Goal: Transaction & Acquisition: Purchase product/service

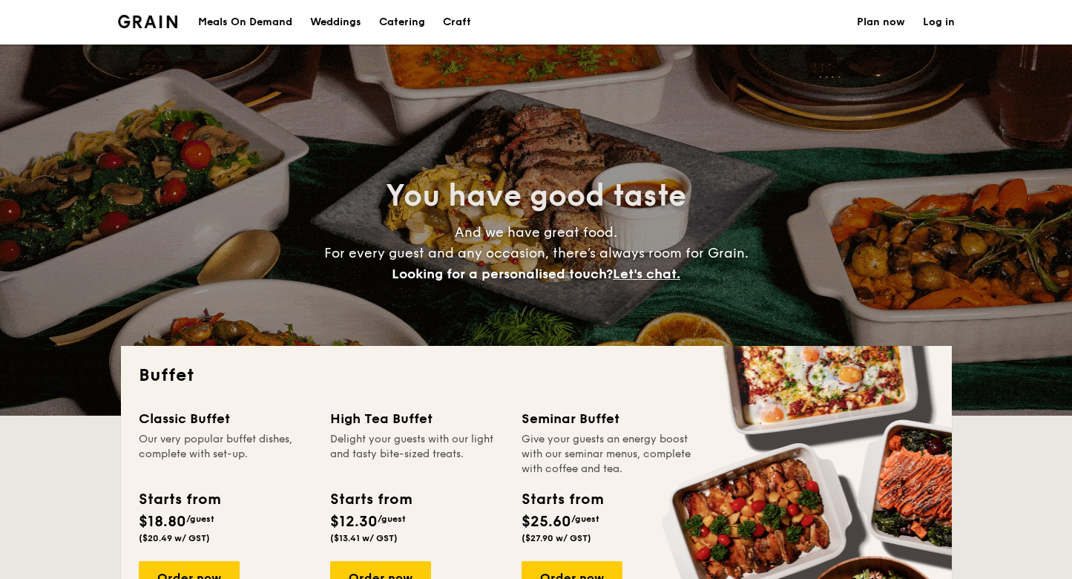
select select
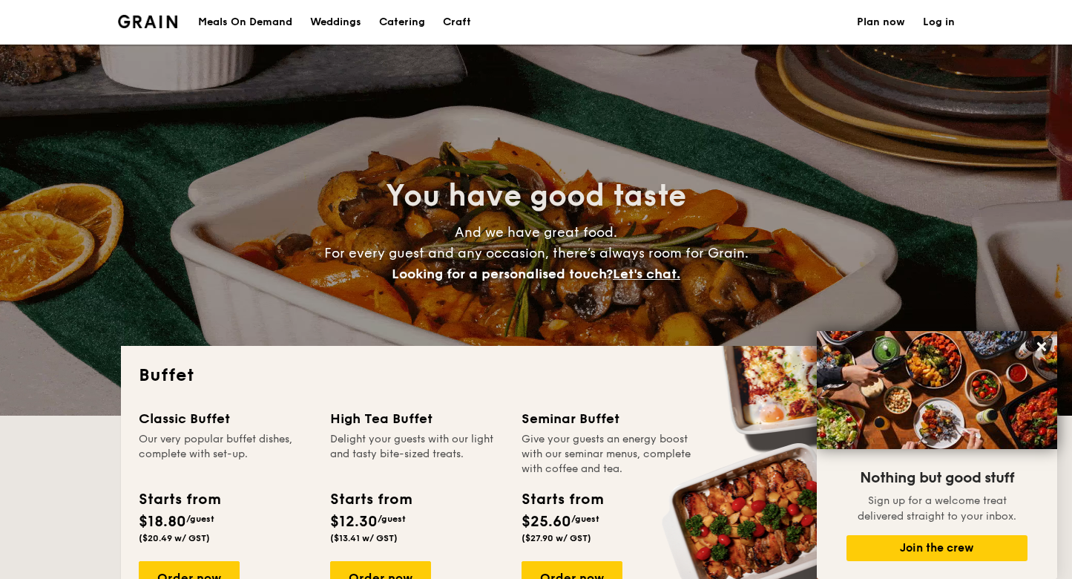
click at [400, 24] on h1 "Catering" at bounding box center [402, 22] width 46 height 45
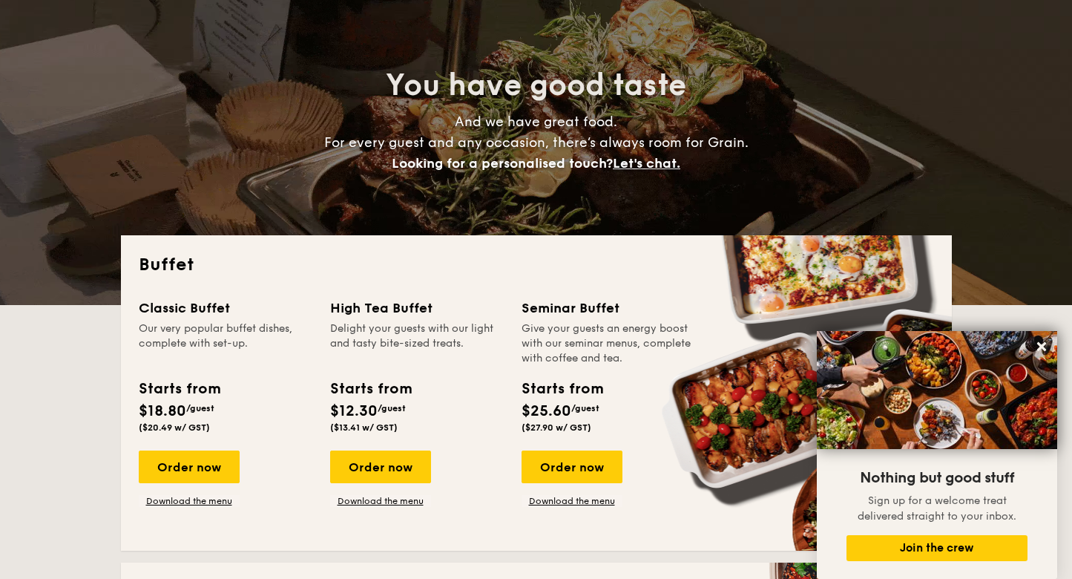
scroll to position [111, 0]
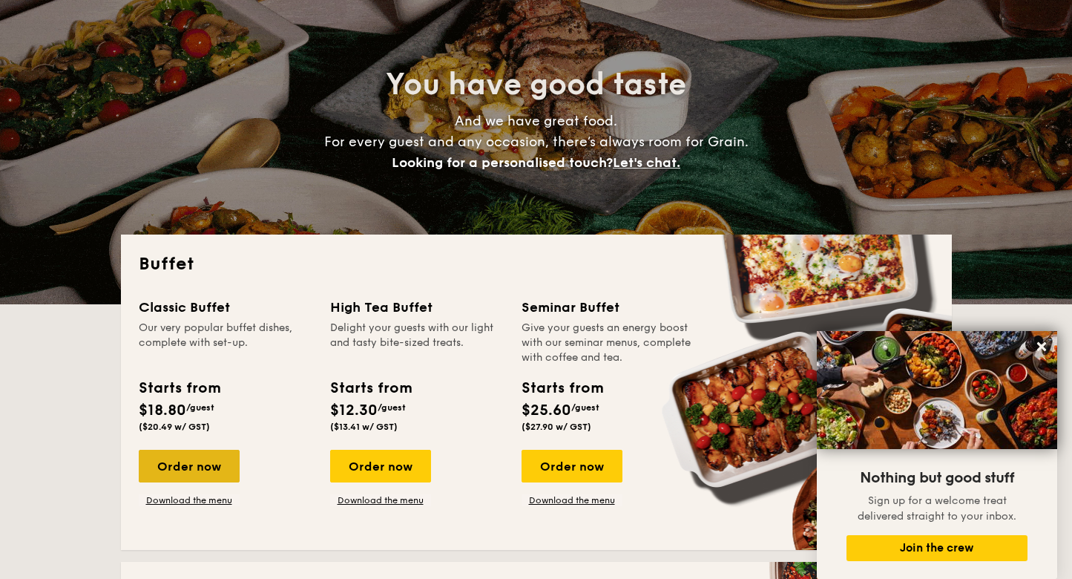
click at [185, 468] on div "Order now" at bounding box center [189, 466] width 101 height 33
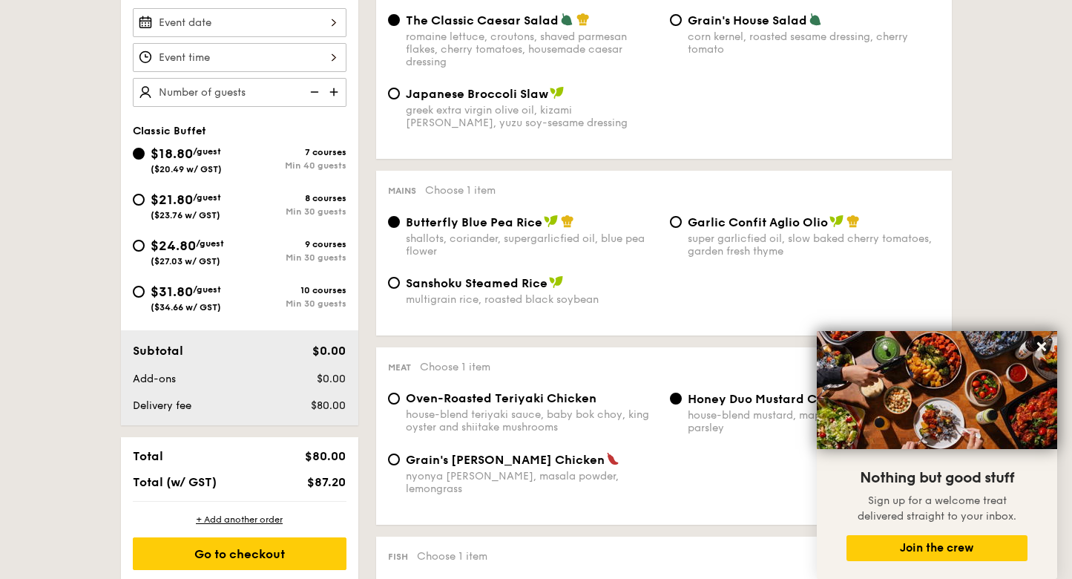
scroll to position [441, 0]
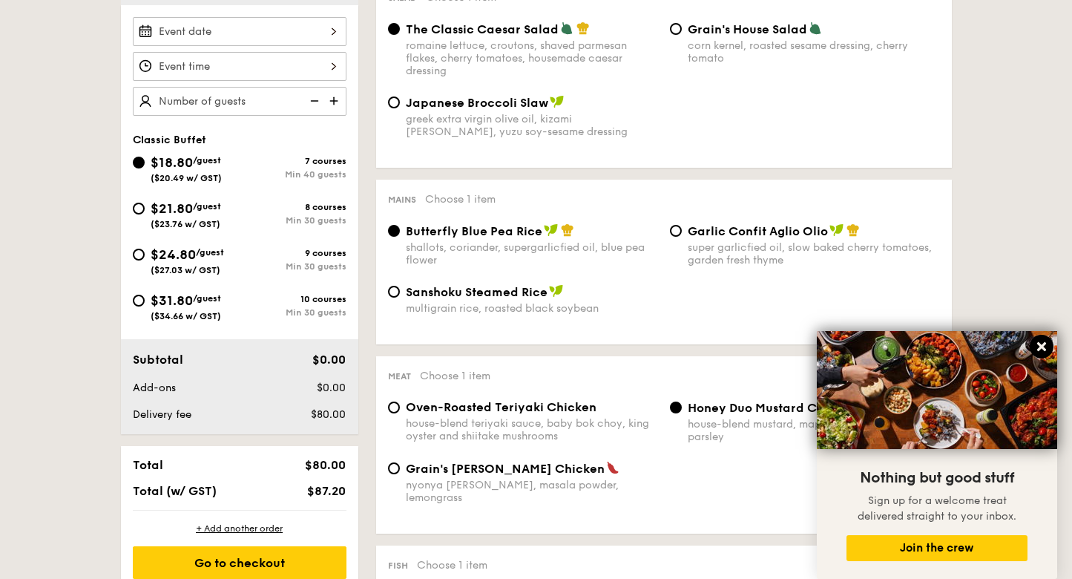
click at [1046, 350] on icon at bounding box center [1042, 346] width 9 height 9
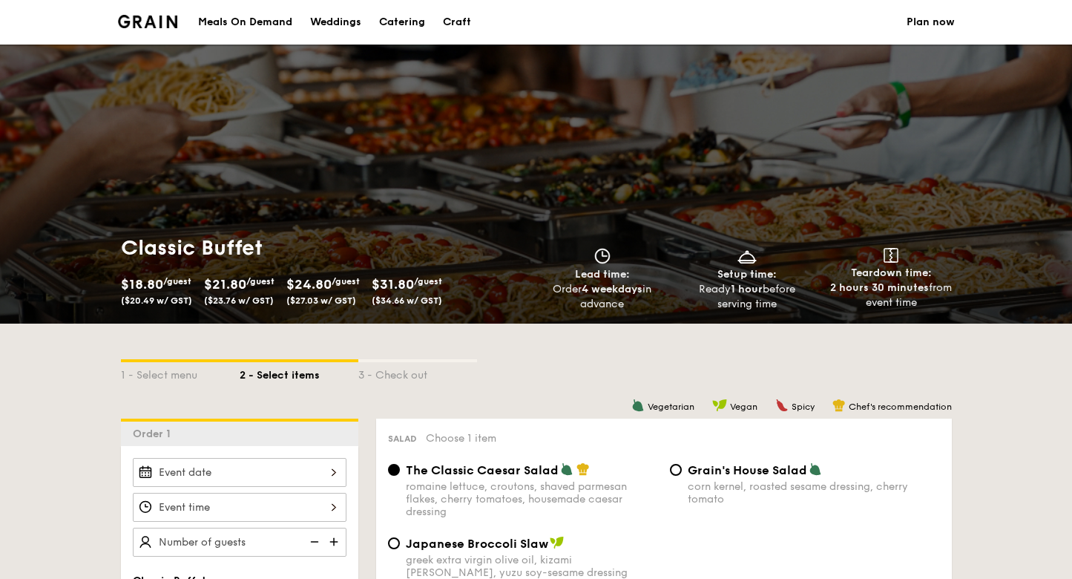
scroll to position [0, 0]
select select
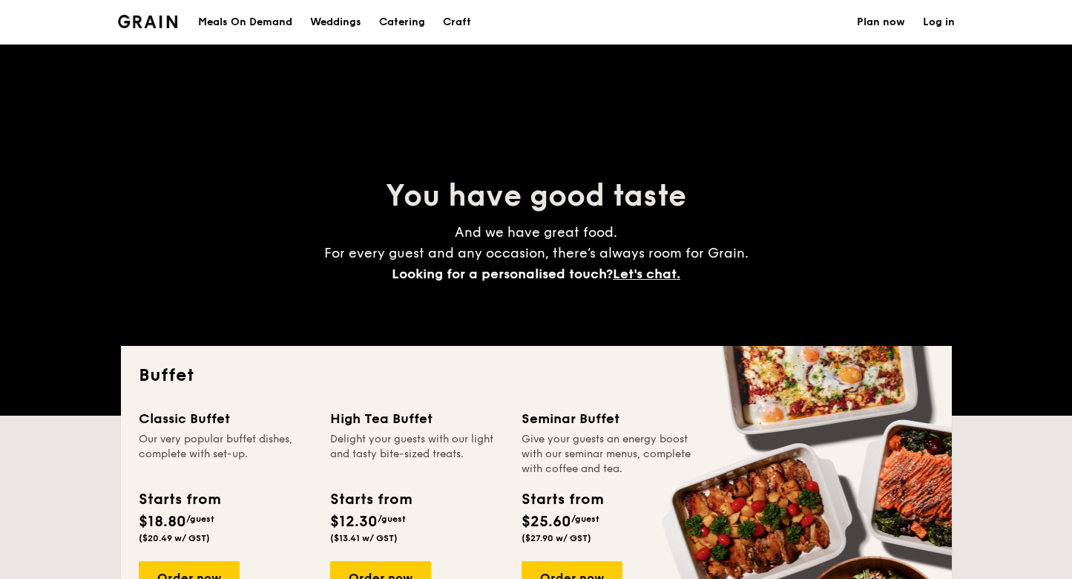
scroll to position [111, 0]
